Goal: Transaction & Acquisition: Purchase product/service

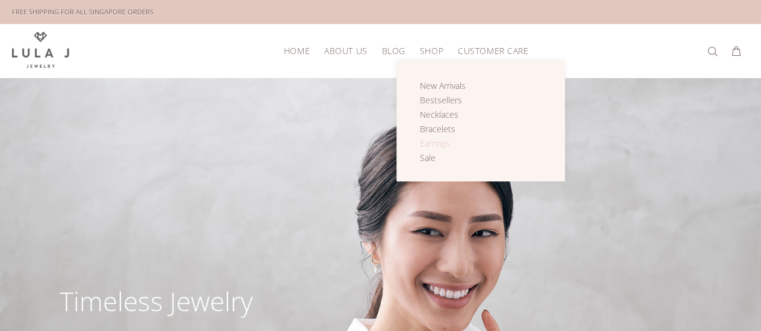
click at [441, 138] on span "Earrings" at bounding box center [435, 143] width 30 height 11
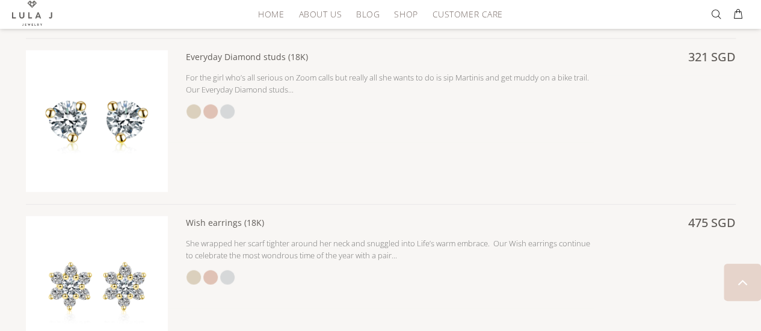
scroll to position [1405, 0]
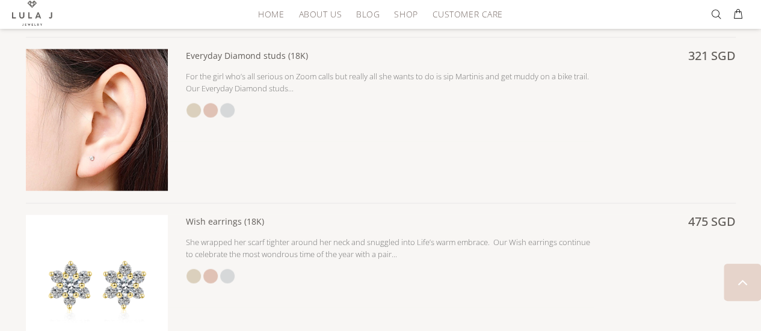
click at [87, 103] on img at bounding box center [97, 120] width 142 height 142
